Goal: Information Seeking & Learning: Check status

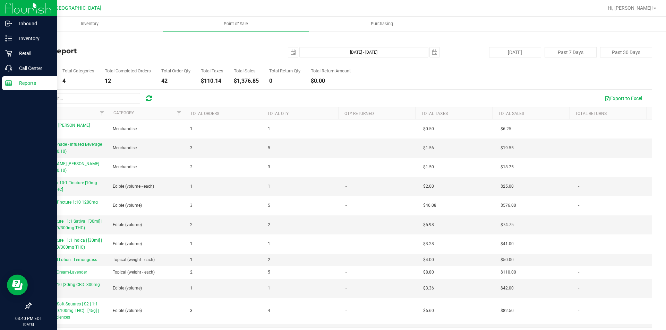
click at [14, 89] on div "Reports" at bounding box center [29, 83] width 55 height 14
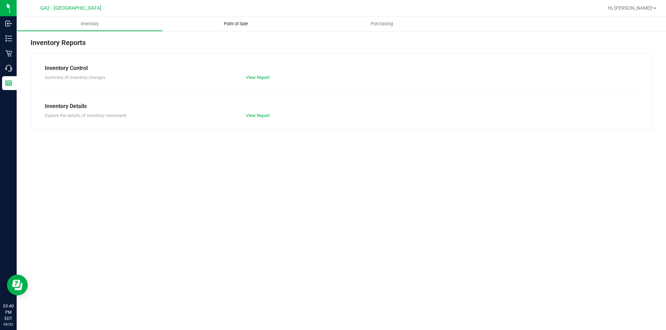
click at [238, 25] on span "Point of Sale" at bounding box center [235, 24] width 43 height 6
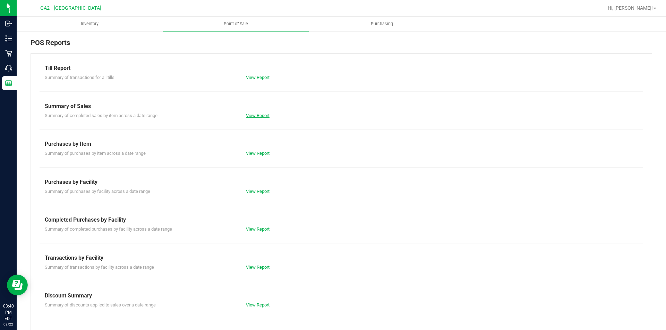
click at [250, 113] on link "View Report" at bounding box center [258, 115] width 24 height 5
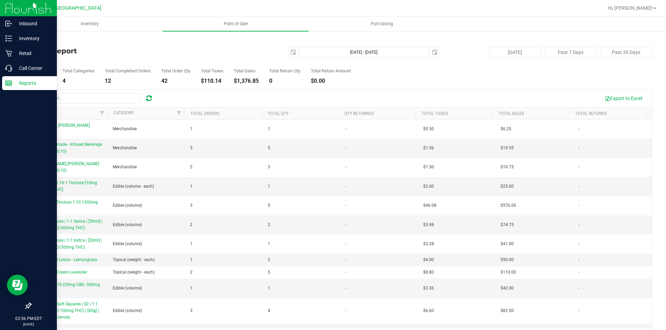
click at [8, 79] on div "Reports" at bounding box center [29, 83] width 55 height 14
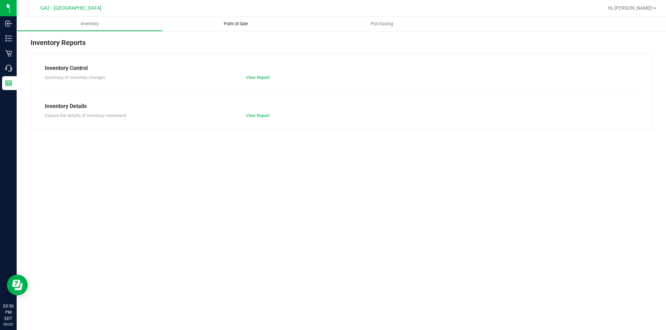
click at [242, 21] on span "Point of Sale" at bounding box center [235, 24] width 43 height 6
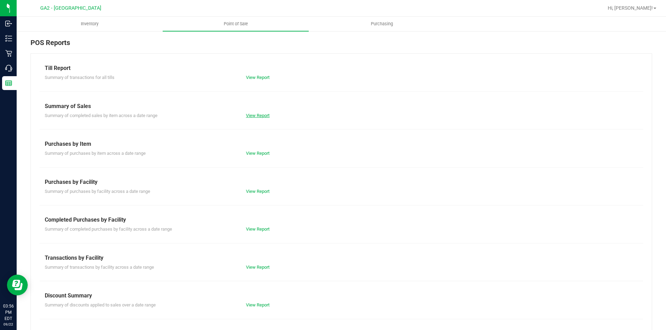
click at [252, 116] on link "View Report" at bounding box center [258, 115] width 24 height 5
